Goal: Information Seeking & Learning: Check status

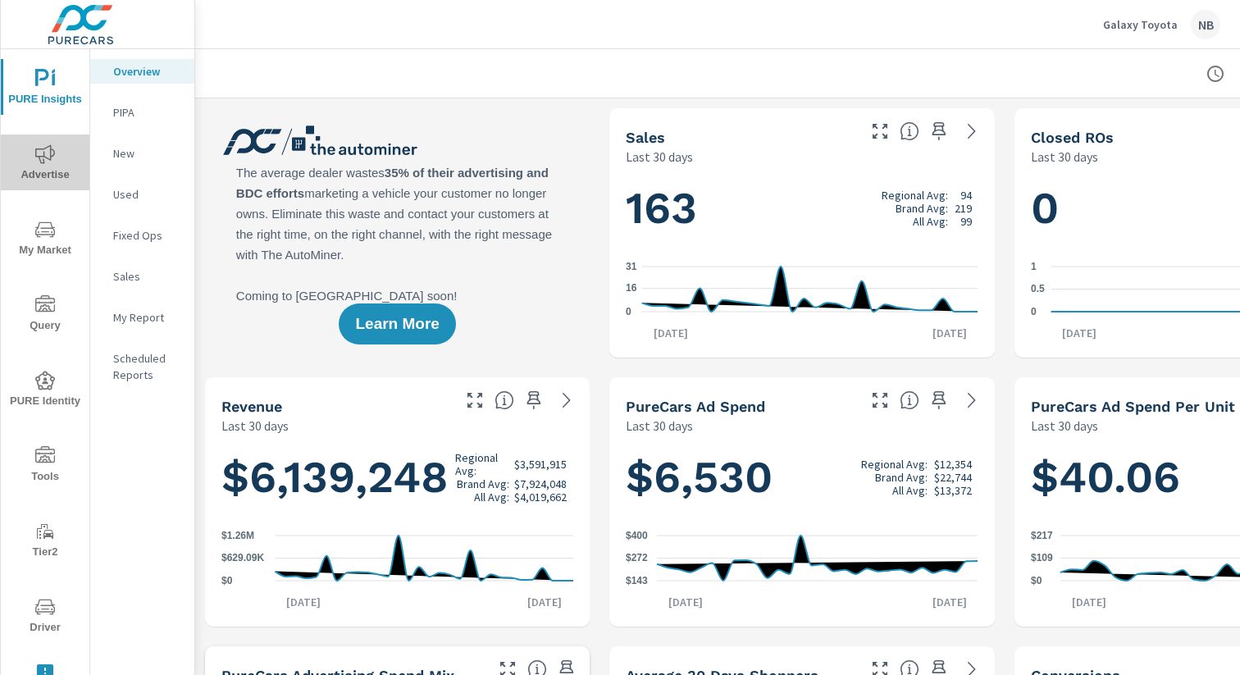
click at [57, 169] on span "Advertise" at bounding box center [45, 164] width 79 height 40
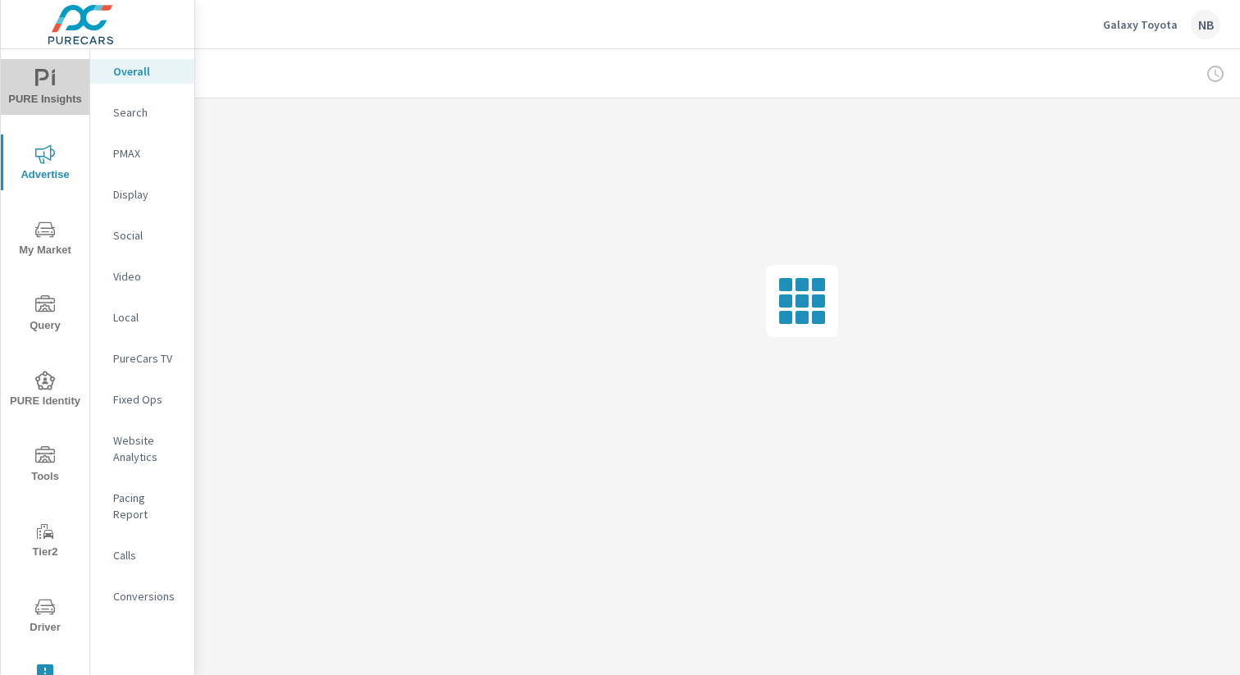
click at [54, 83] on icon "nav menu" at bounding box center [53, 79] width 3 height 12
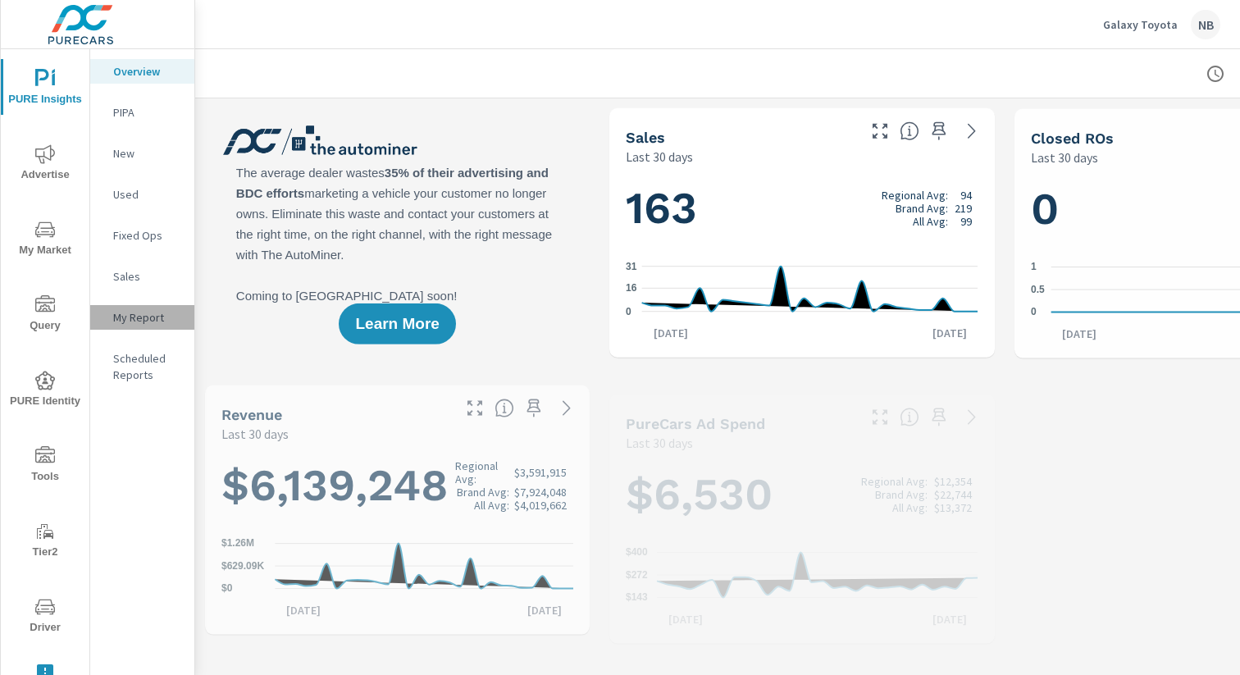
click at [125, 322] on p "My Report" at bounding box center [147, 317] width 68 height 16
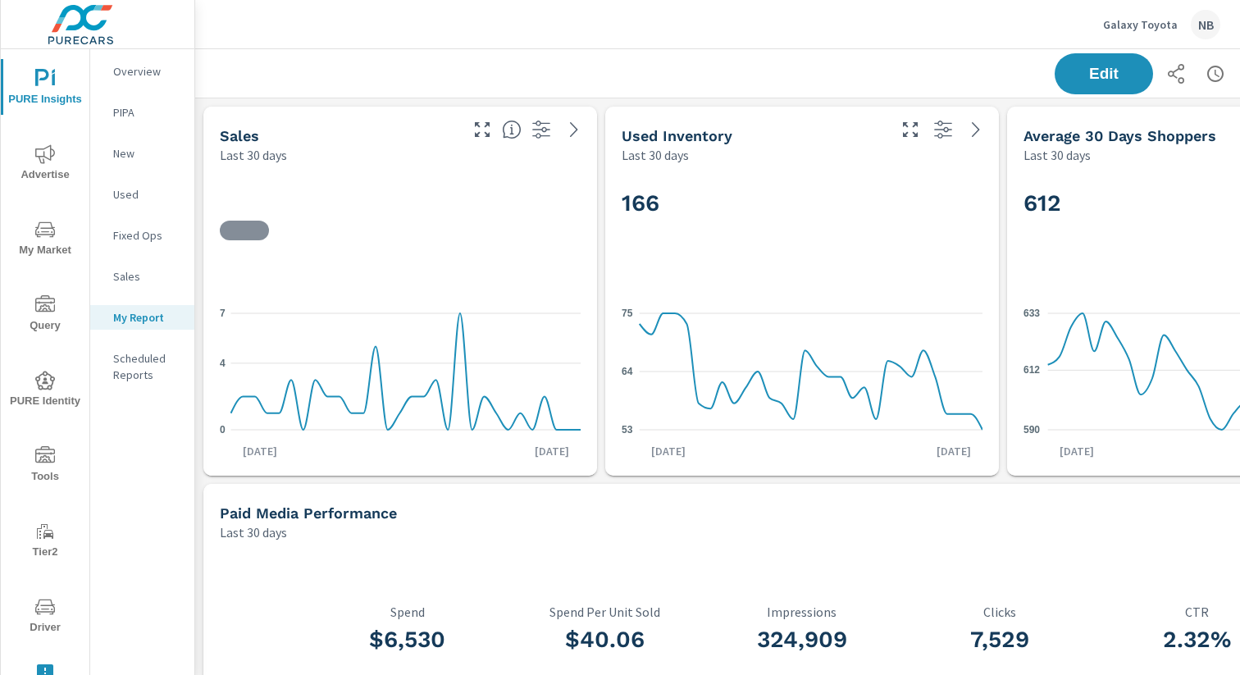
scroll to position [0, 169]
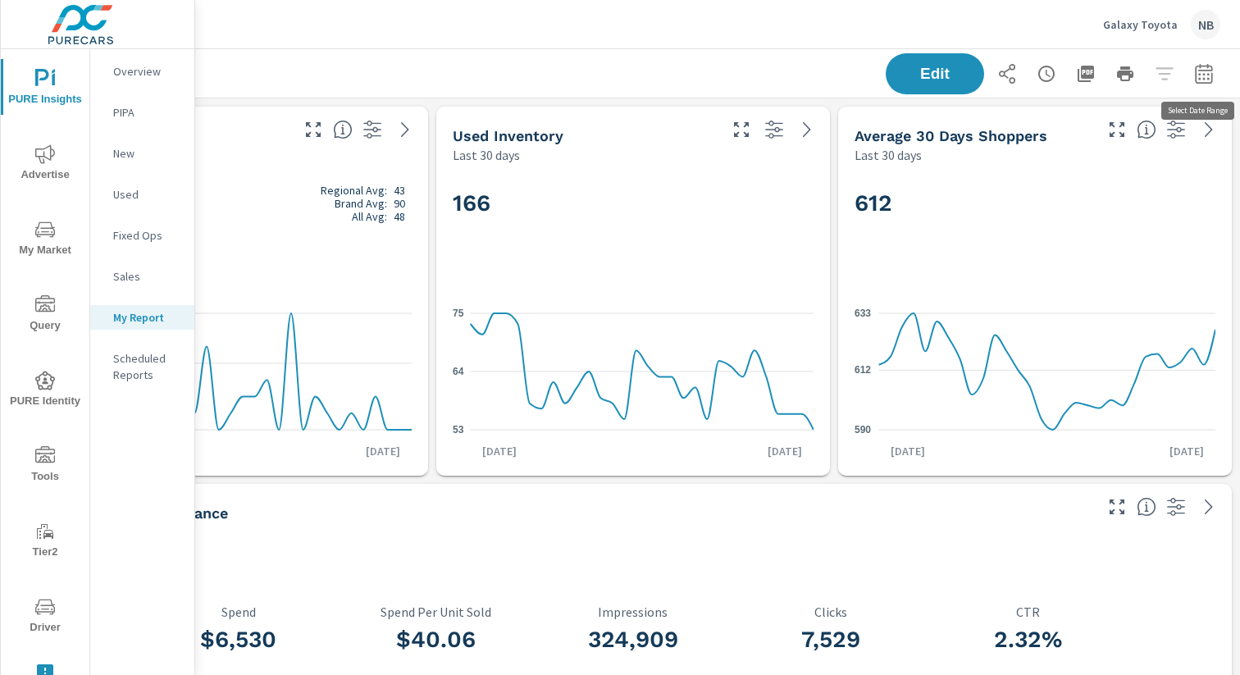
click at [1204, 81] on icon "button" at bounding box center [1204, 74] width 20 height 20
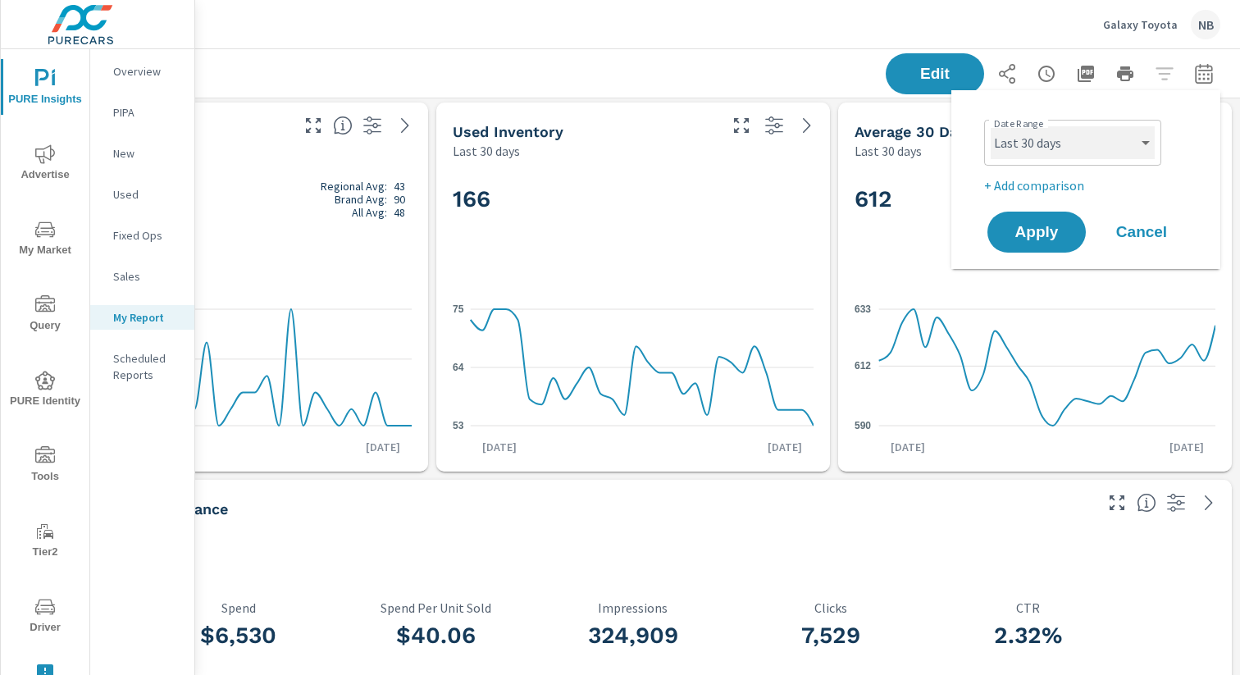
click at [1112, 149] on select "Custom [DATE] Last week Last 7 days Last 14 days Last 30 days Last 45 days Last…" at bounding box center [1073, 142] width 164 height 33
click at [991, 126] on select "Custom [DATE] Last week Last 7 days Last 14 days Last 30 days Last 45 days Last…" at bounding box center [1073, 142] width 164 height 33
select select "Month to date"
click at [1058, 191] on p "+ Add comparison" at bounding box center [1089, 186] width 210 height 20
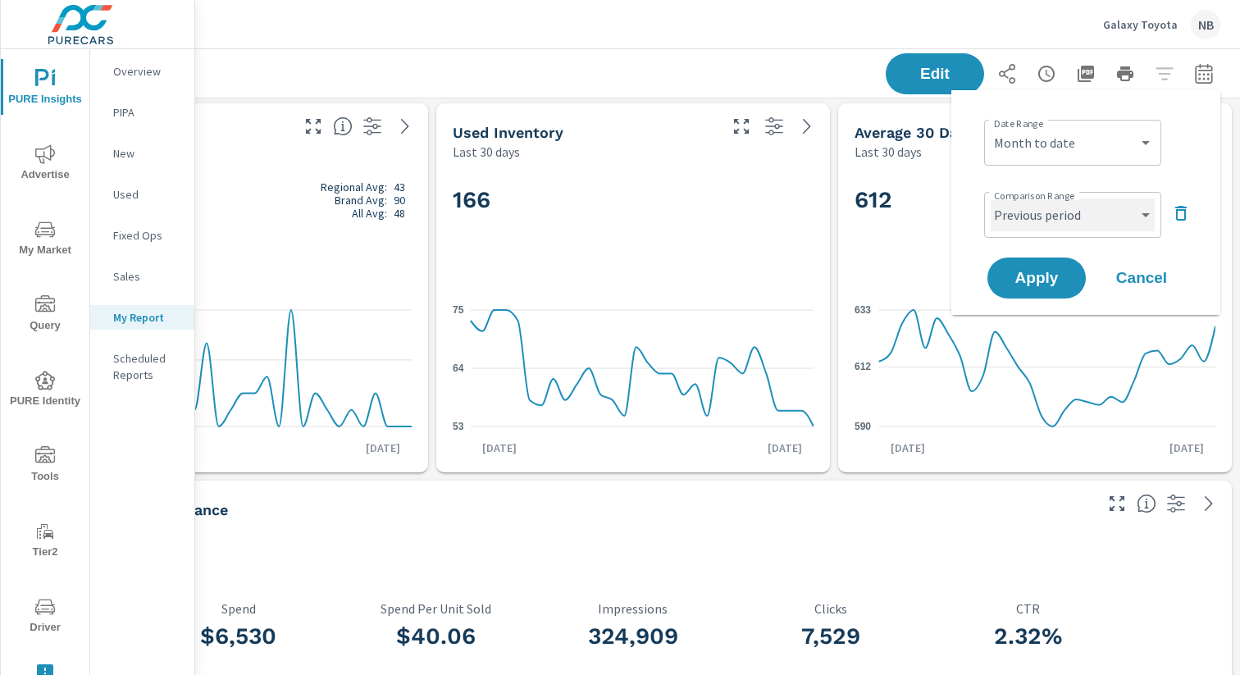
click at [1061, 220] on select "Custom Previous period Previous month Previous year" at bounding box center [1073, 214] width 164 height 33
click at [991, 198] on select "Custom Previous period Previous month Previous year" at bounding box center [1073, 214] width 164 height 33
select select "Previous month"
click at [1058, 281] on span "Apply" at bounding box center [1036, 279] width 67 height 16
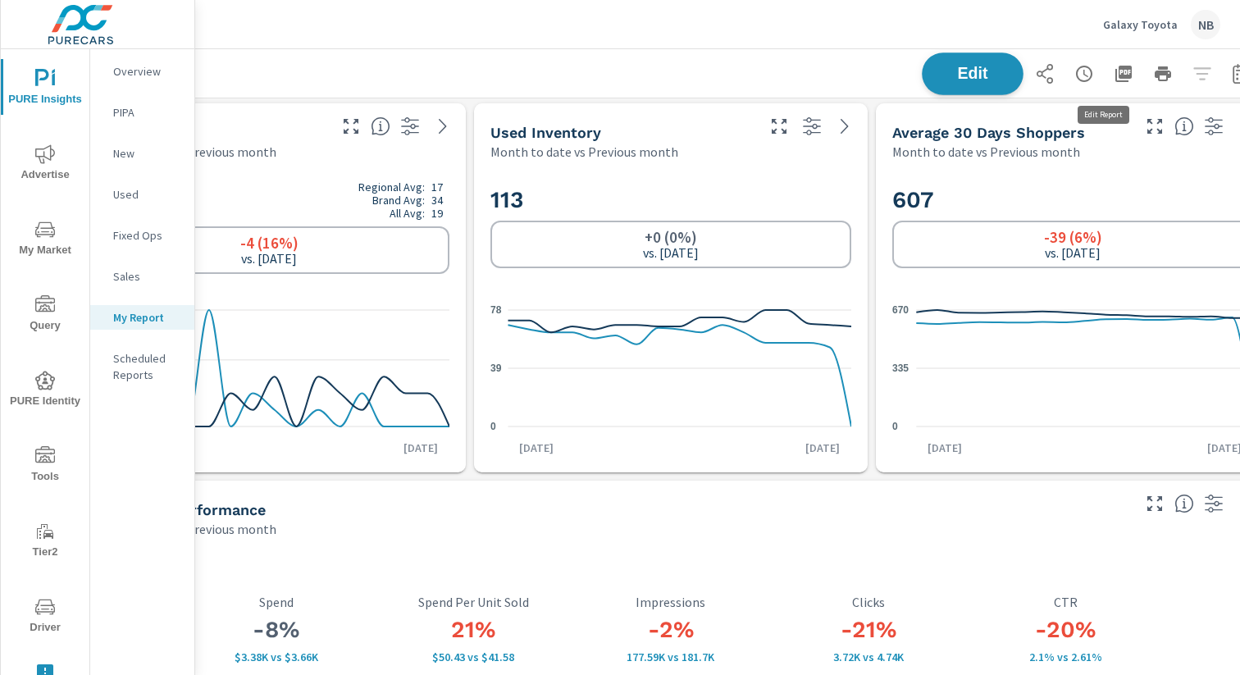
scroll to position [3, 169]
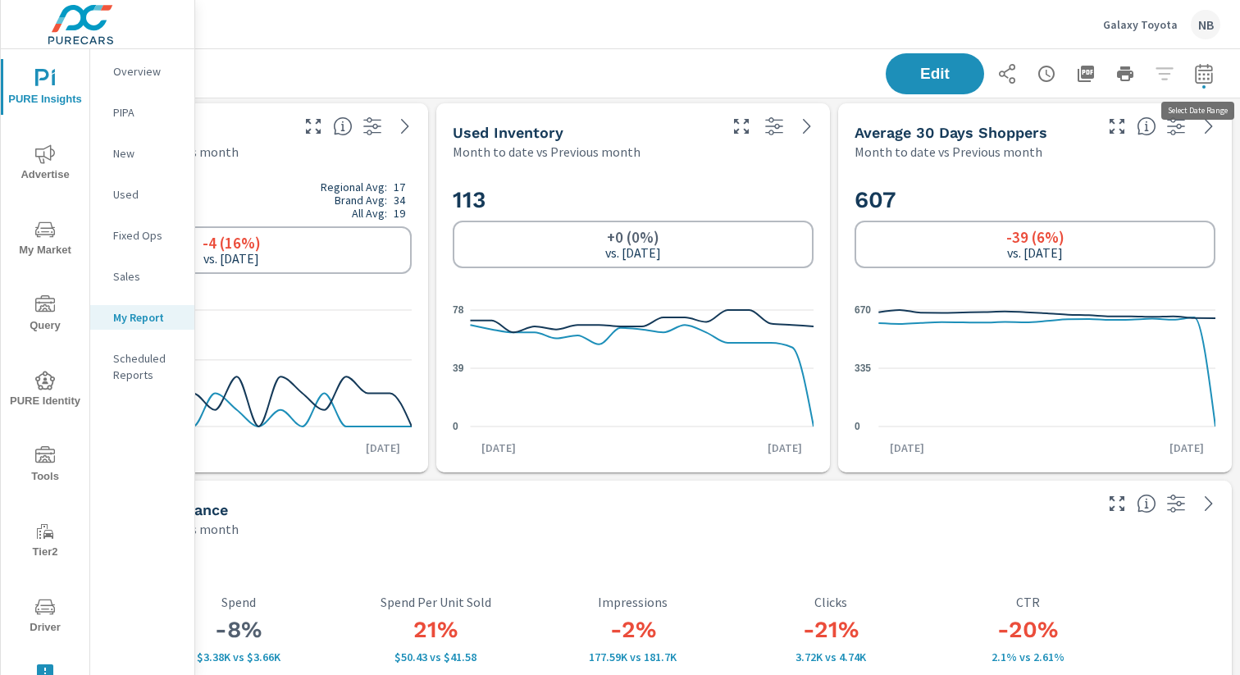
click at [1211, 80] on icon "button" at bounding box center [1204, 74] width 20 height 20
select select "Month to date"
select select "Previous month"
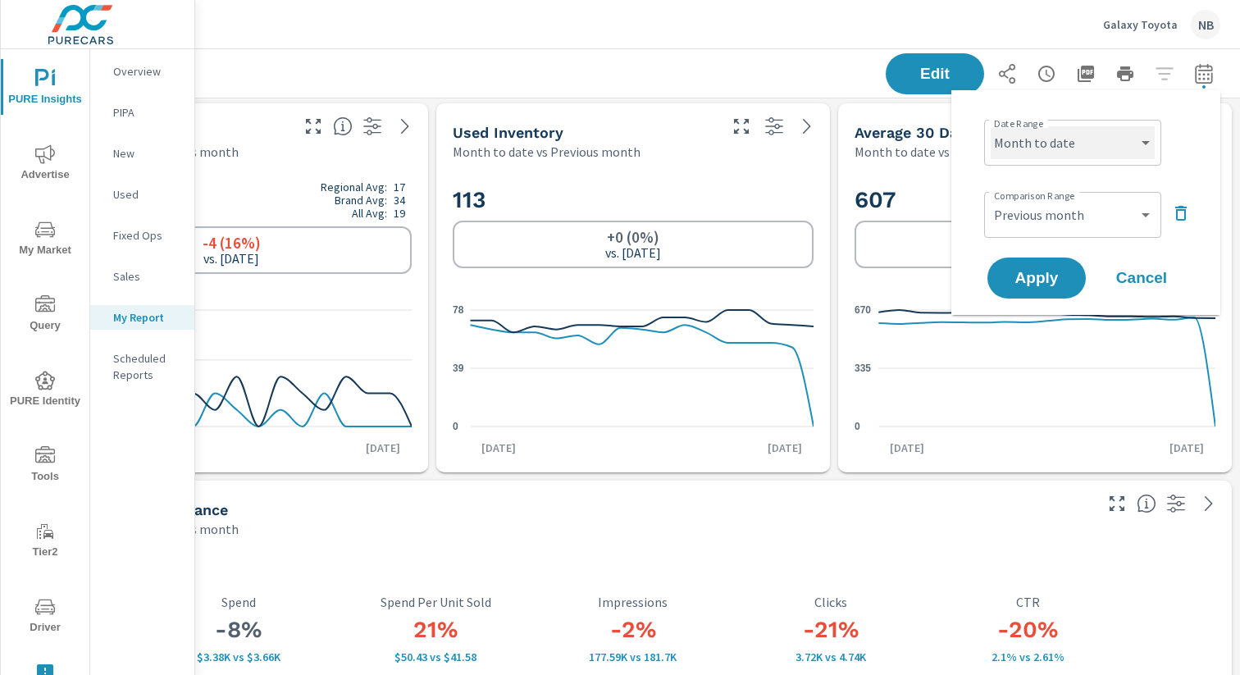
click at [1104, 145] on select "Custom [DATE] Last week Last 7 days Last 14 days Last 30 days Last 45 days Last…" at bounding box center [1073, 142] width 164 height 33
click at [991, 126] on select "Custom [DATE] Last week Last 7 days Last 14 days Last 30 days Last 45 days Last…" at bounding box center [1073, 142] width 164 height 33
select select "custom"
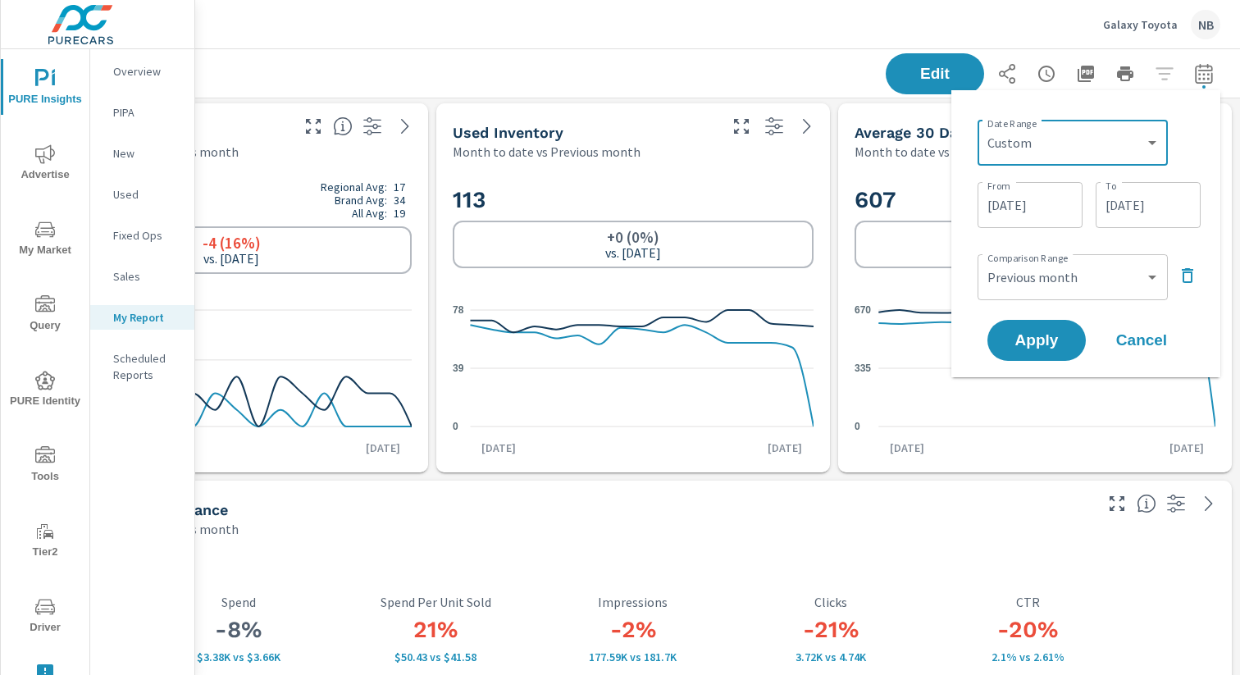
click at [1176, 212] on input "[DATE]" at bounding box center [1148, 205] width 92 height 33
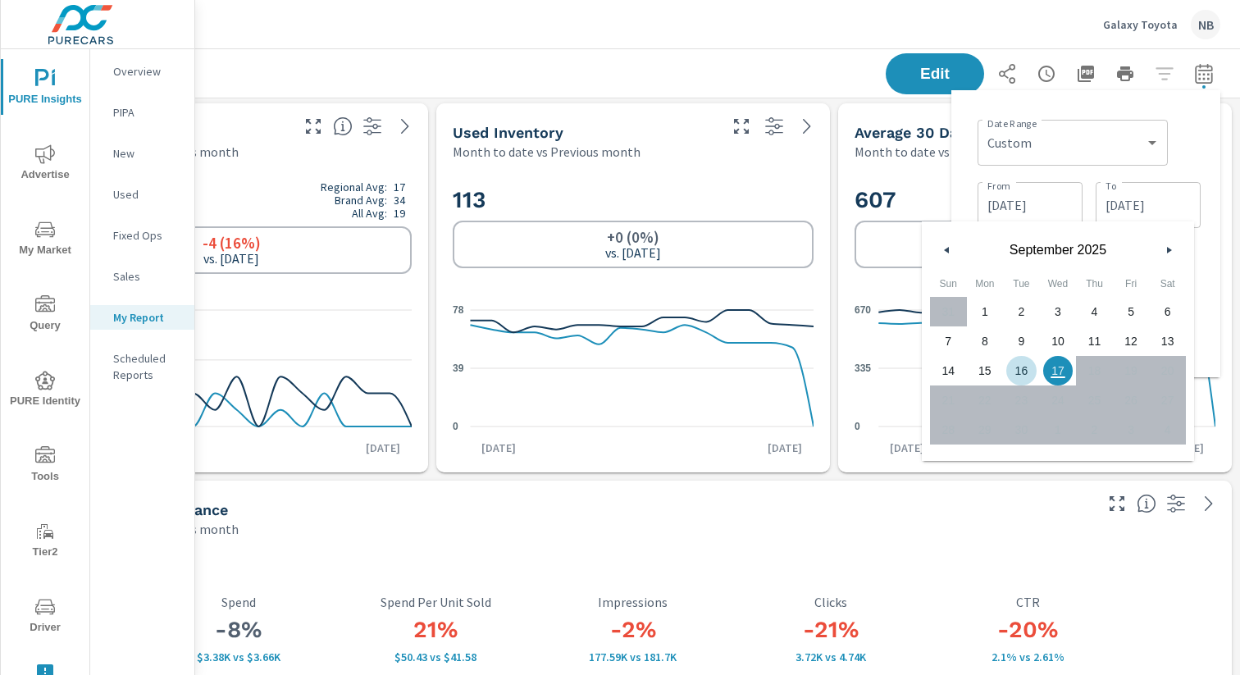
click at [1021, 372] on span "16" at bounding box center [1021, 370] width 37 height 21
type input "[DATE]"
click at [1184, 163] on div "Date Range Custom [DATE] Last week Last 7 days Last 14 days Last 30 days Last 4…" at bounding box center [1089, 141] width 223 height 56
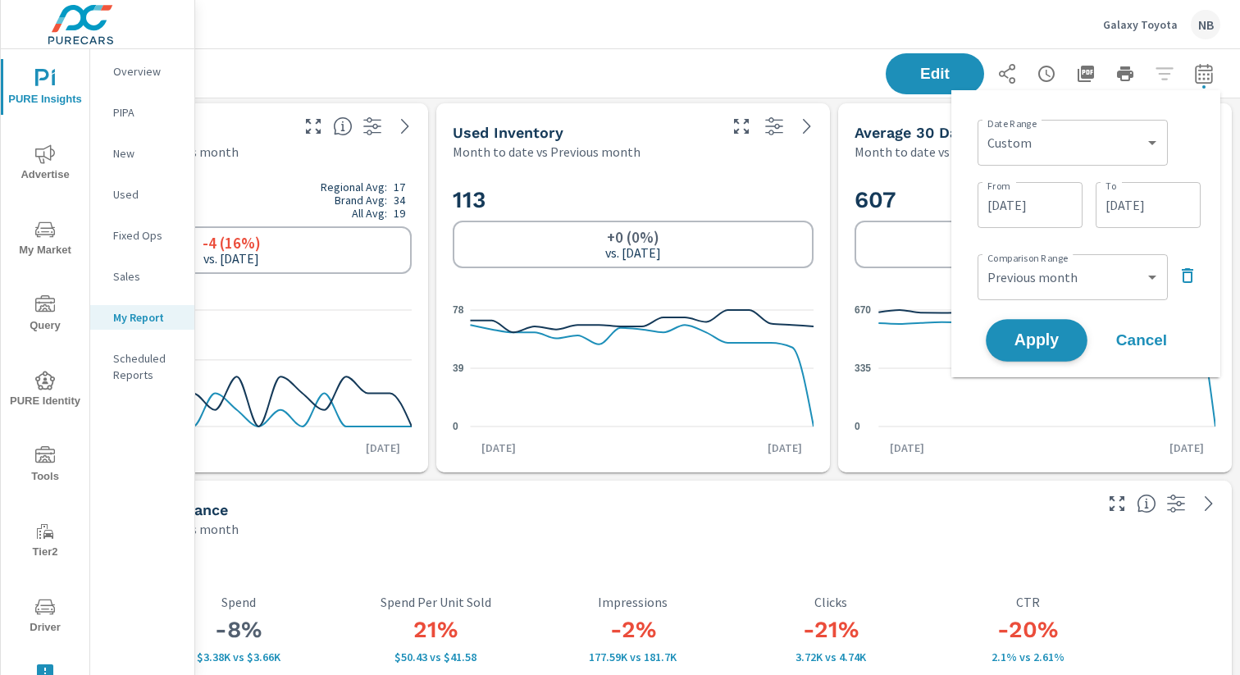
click at [1065, 350] on button "Apply" at bounding box center [1037, 340] width 102 height 43
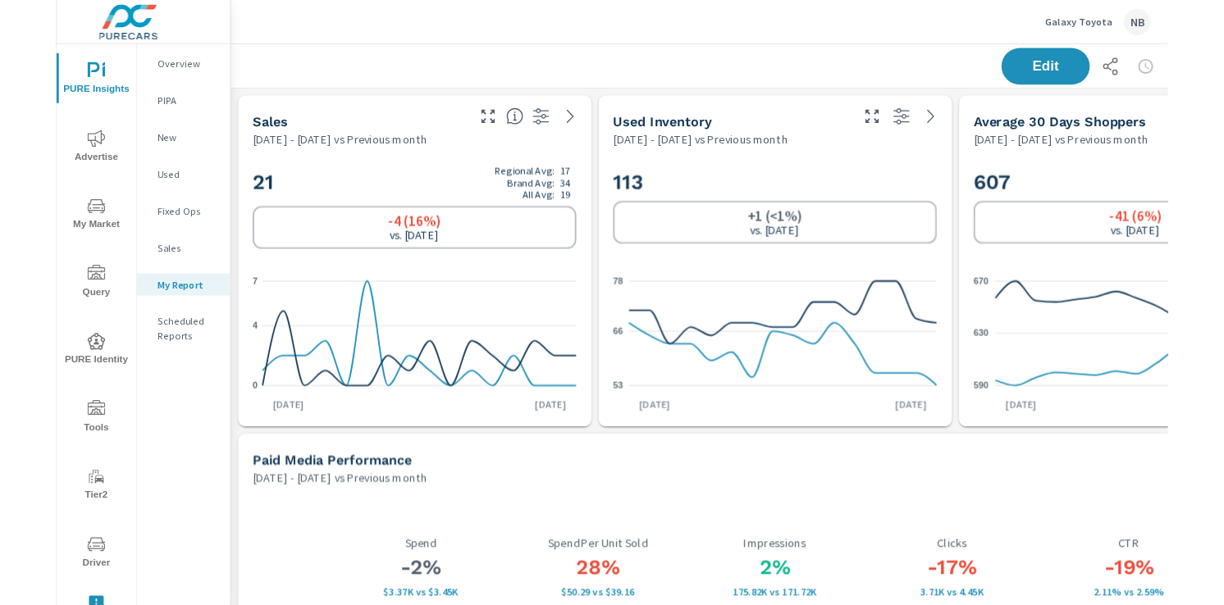
scroll to position [0, 169]
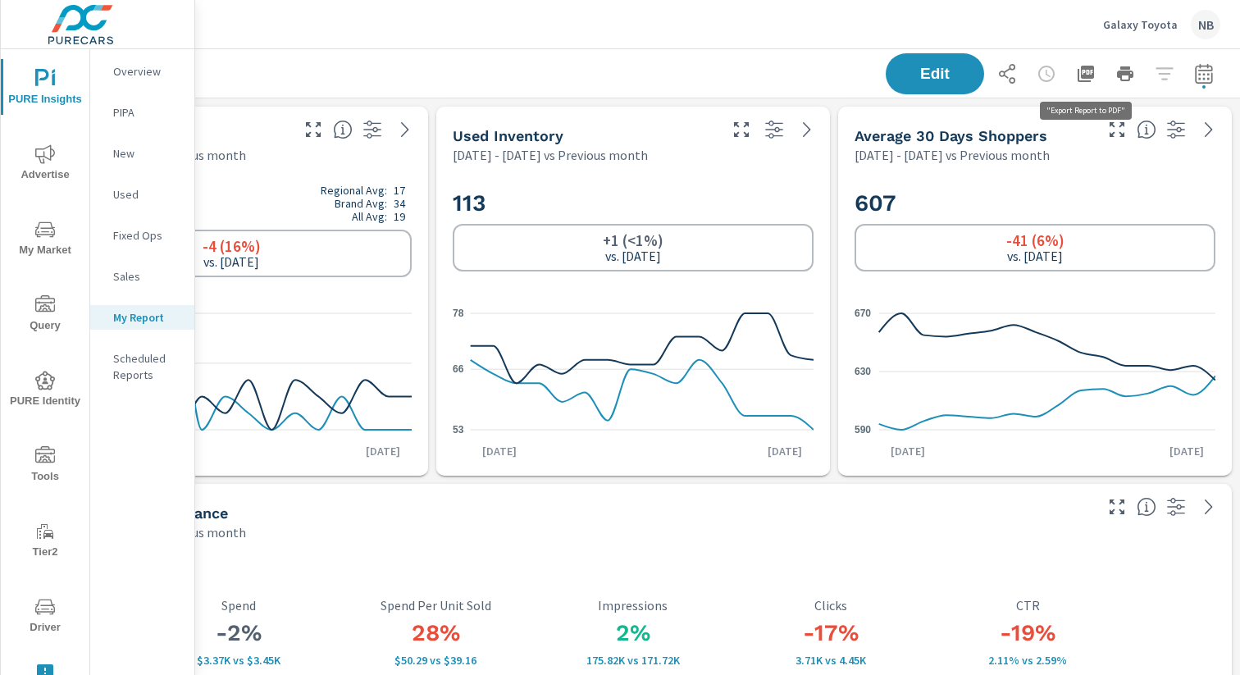
click at [1091, 76] on icon "button" at bounding box center [1086, 74] width 16 height 16
